Goal: Information Seeking & Learning: Learn about a topic

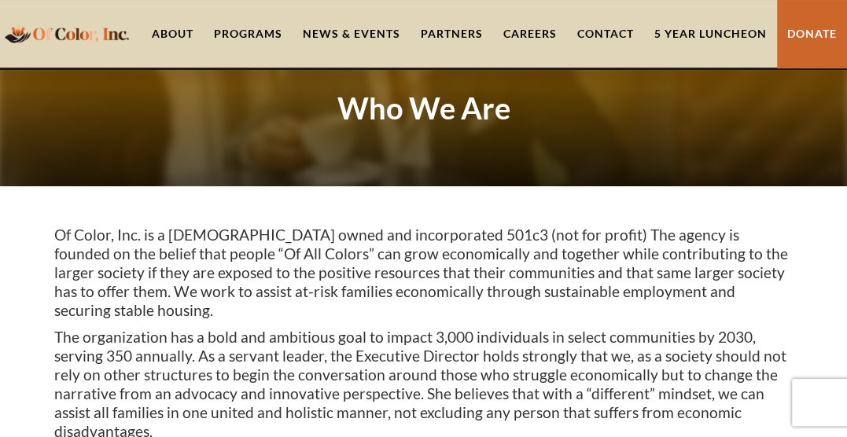
scroll to position [72, 0]
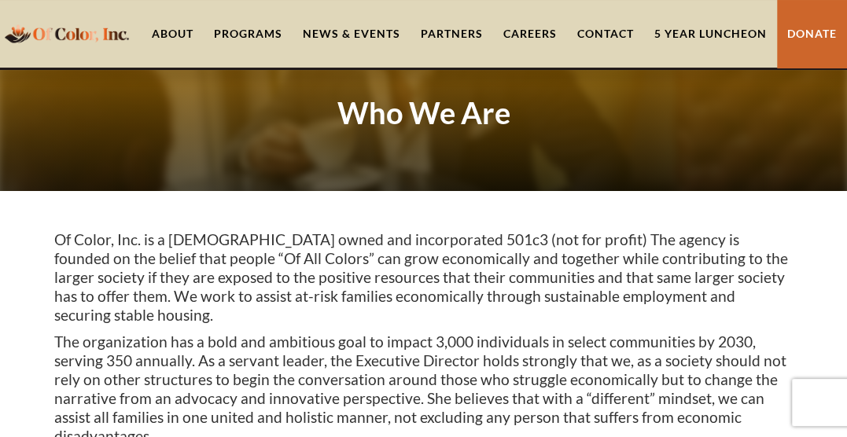
click at [175, 39] on link "About" at bounding box center [173, 34] width 62 height 68
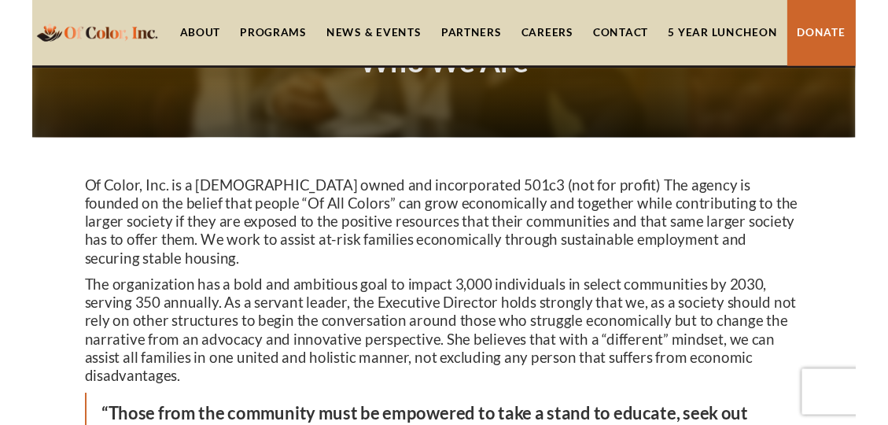
scroll to position [127, 0]
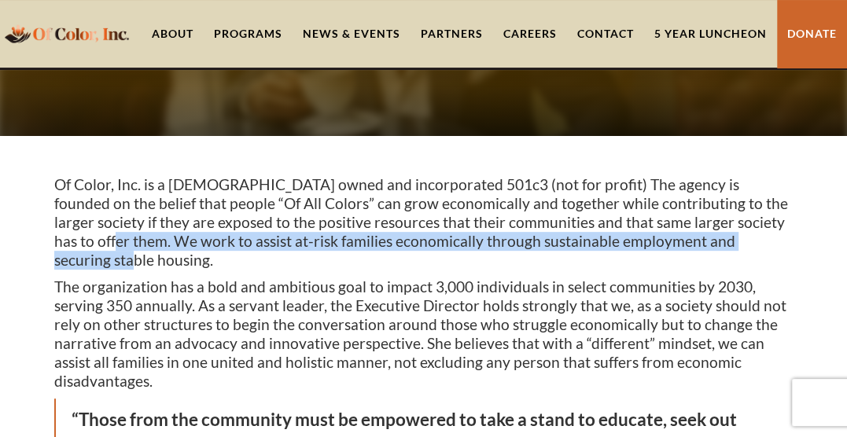
drag, startPoint x: 749, startPoint y: 237, endPoint x: 49, endPoint y: 238, distance: 700.0
copy p "work to assist at-risk families economically through sustainable employment and…"
